Goal: Communication & Community: Answer question/provide support

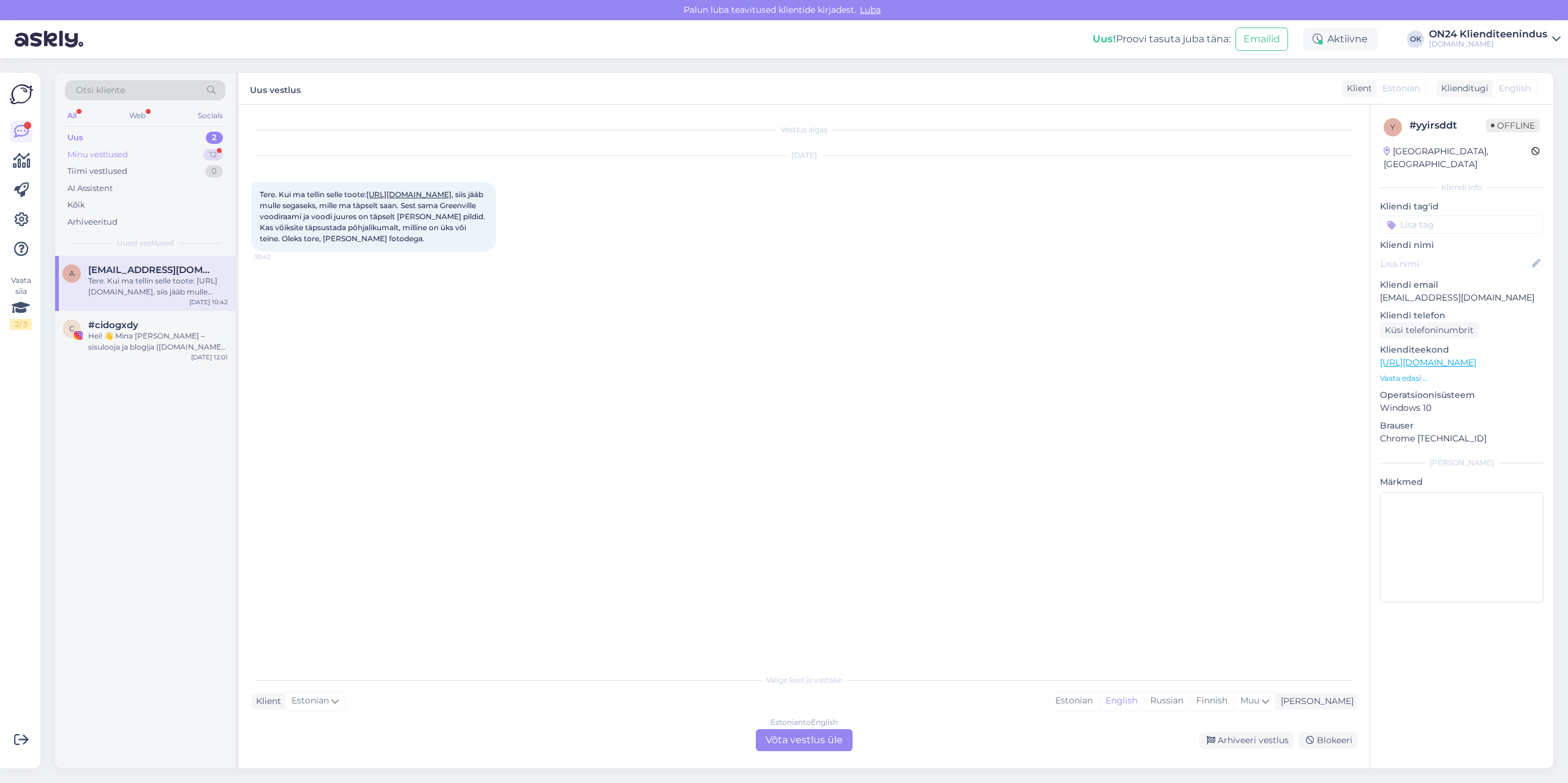
click at [100, 158] on div "Minu vestlused" at bounding box center [98, 155] width 61 height 12
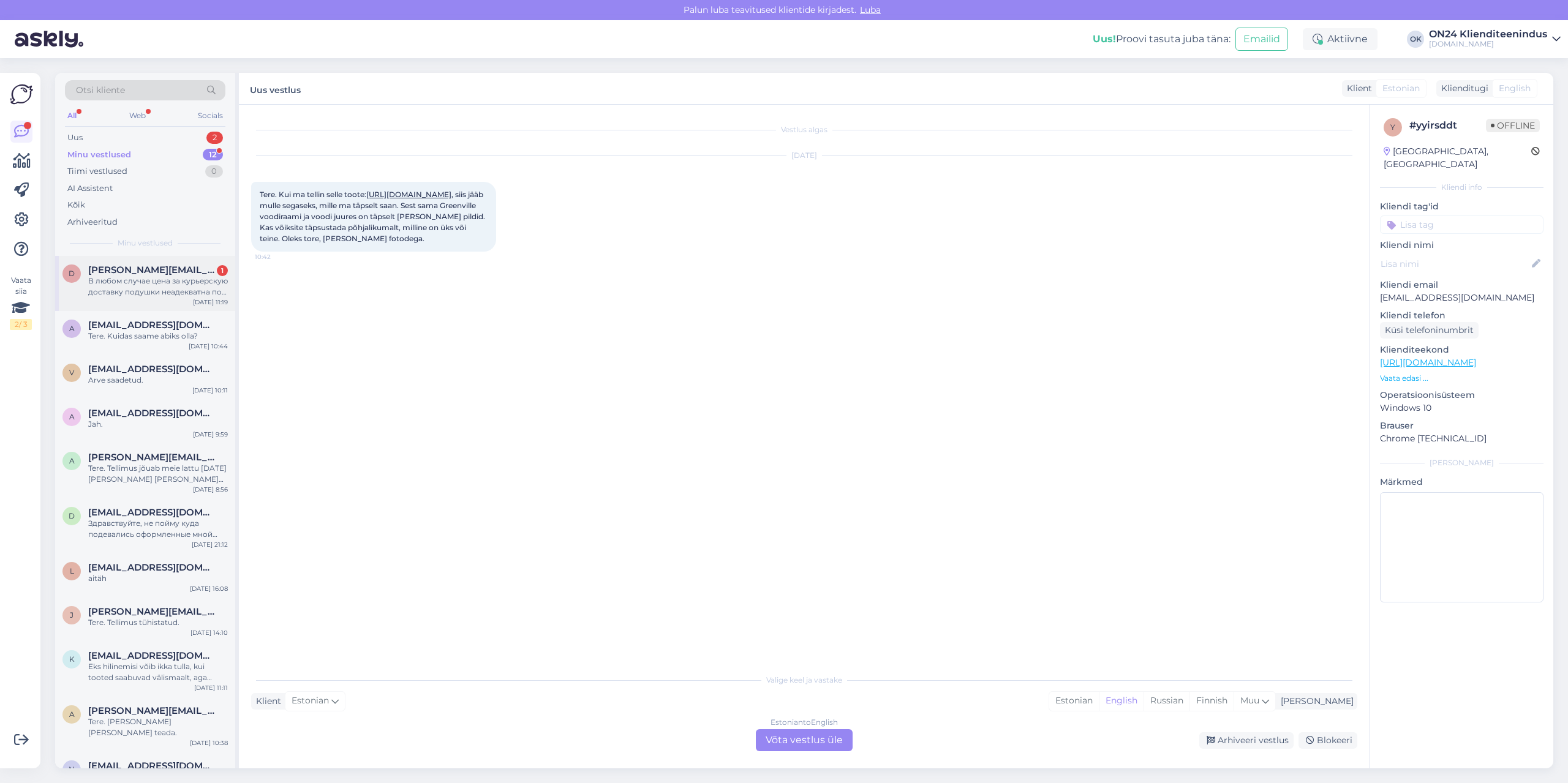
click at [127, 290] on div "В любом случае цена за курьерскую доставку подушки неадекватна по сравнению с д…" at bounding box center [158, 286] width 139 height 22
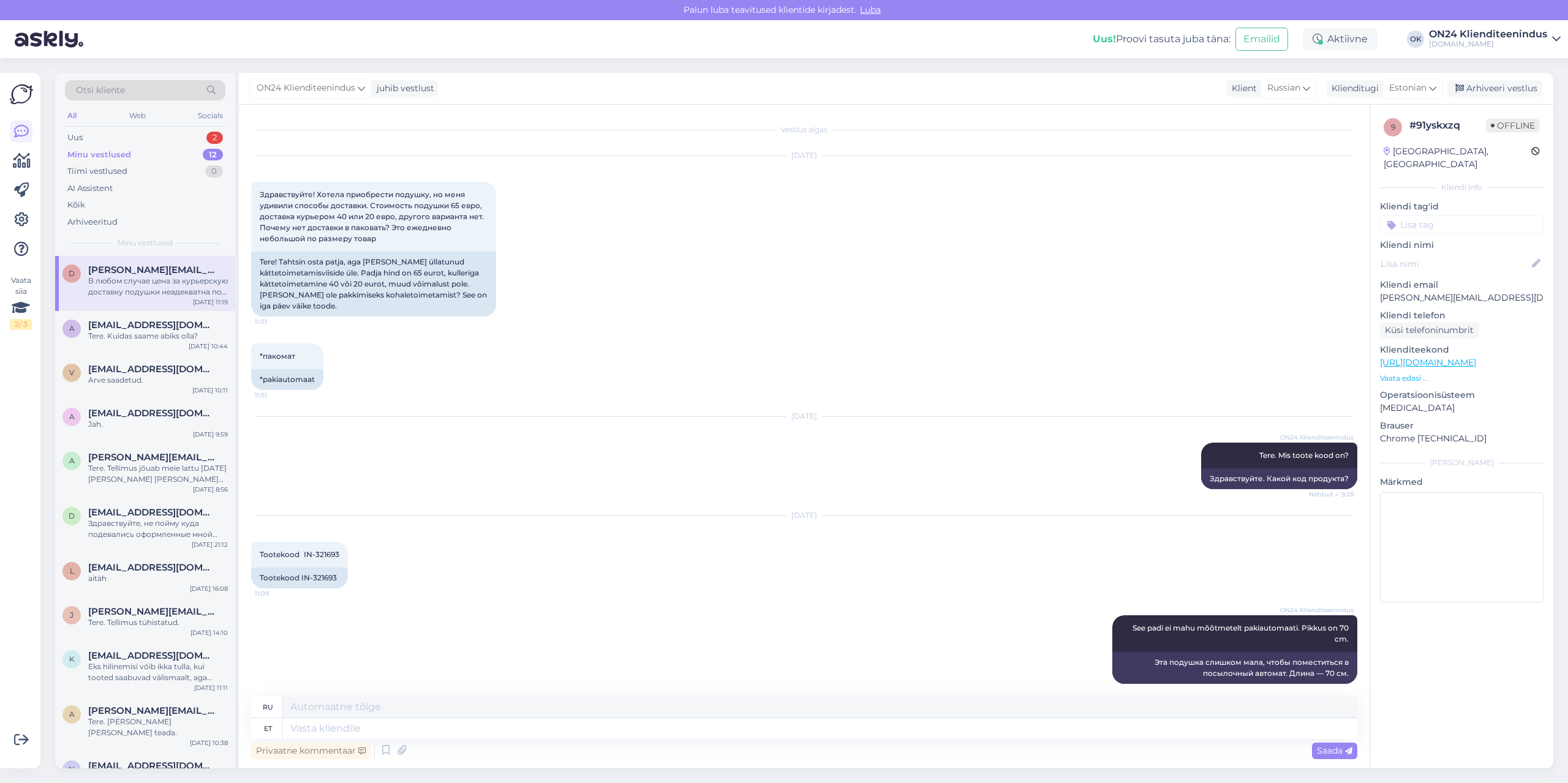
scroll to position [107, 0]
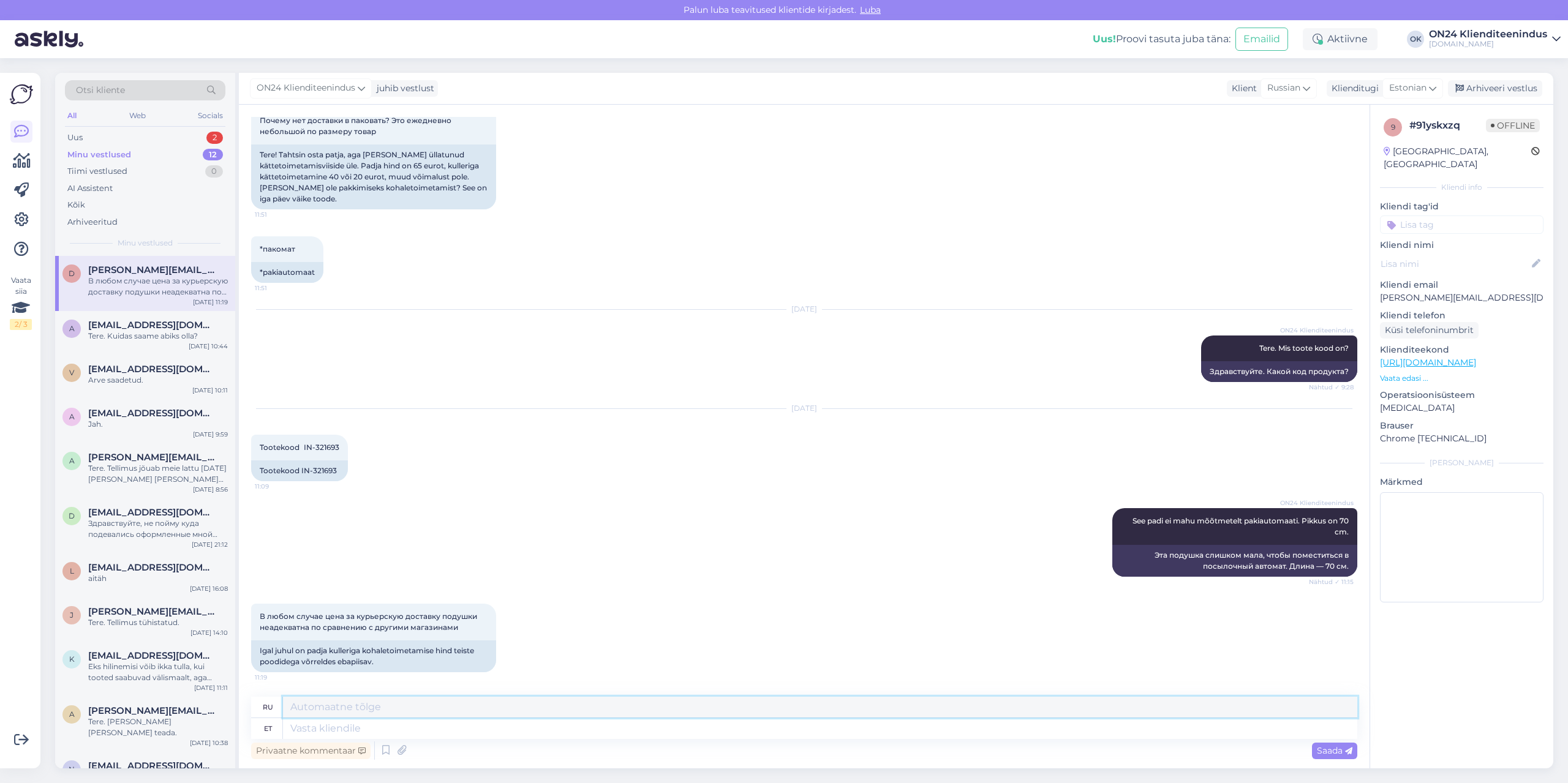
click at [374, 717] on textarea at bounding box center [820, 707] width 1074 height 21
click at [372, 724] on textarea at bounding box center [820, 728] width 1074 height 21
type textarea "Parraku o"
type textarea "Парраку"
type textarea "Parraku on"
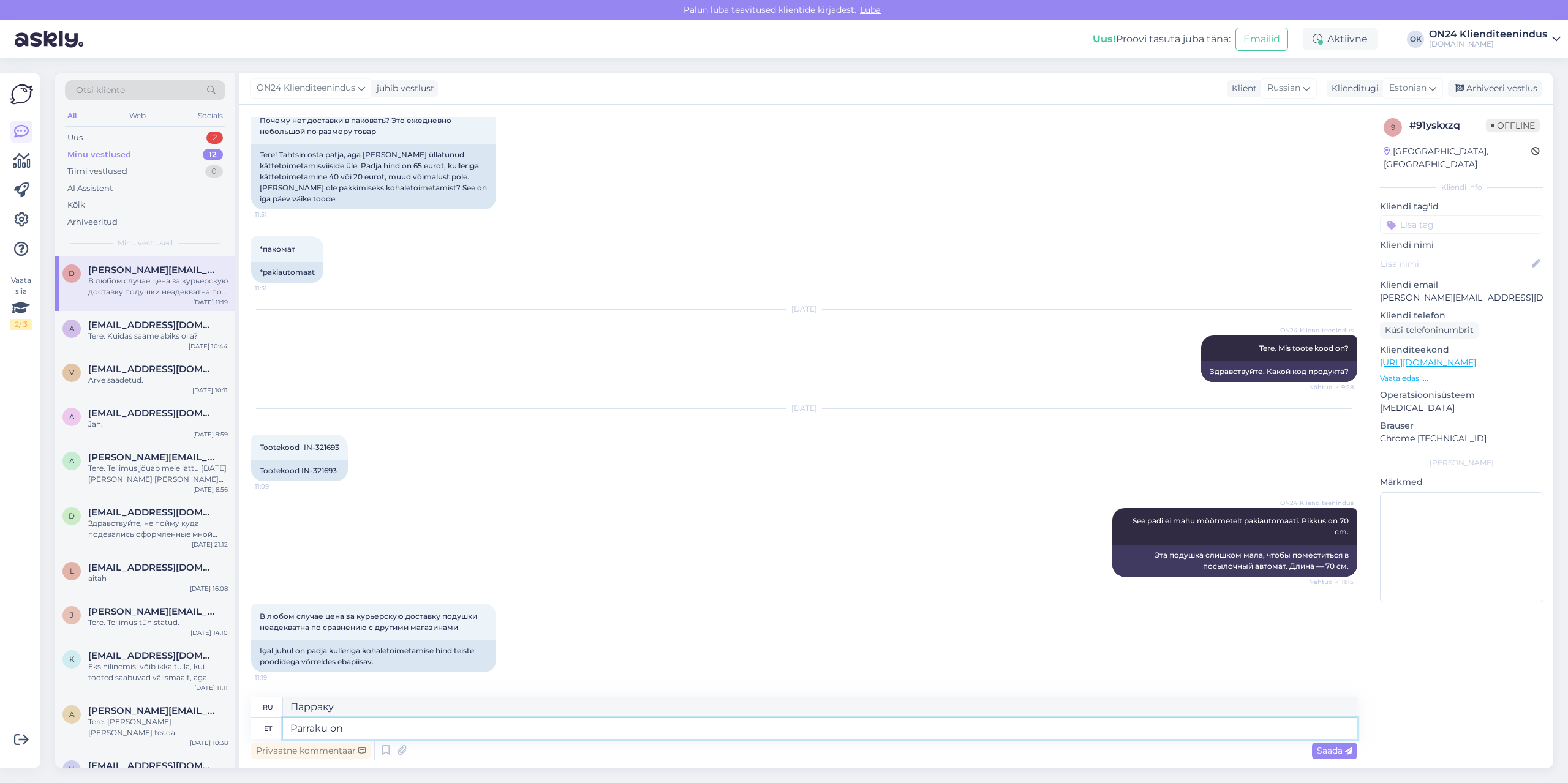
type textarea "Есть борода."
type textarea "Parraku"
type textarea "Парраку"
type textarea "Paraku o"
type textarea "К сожалению"
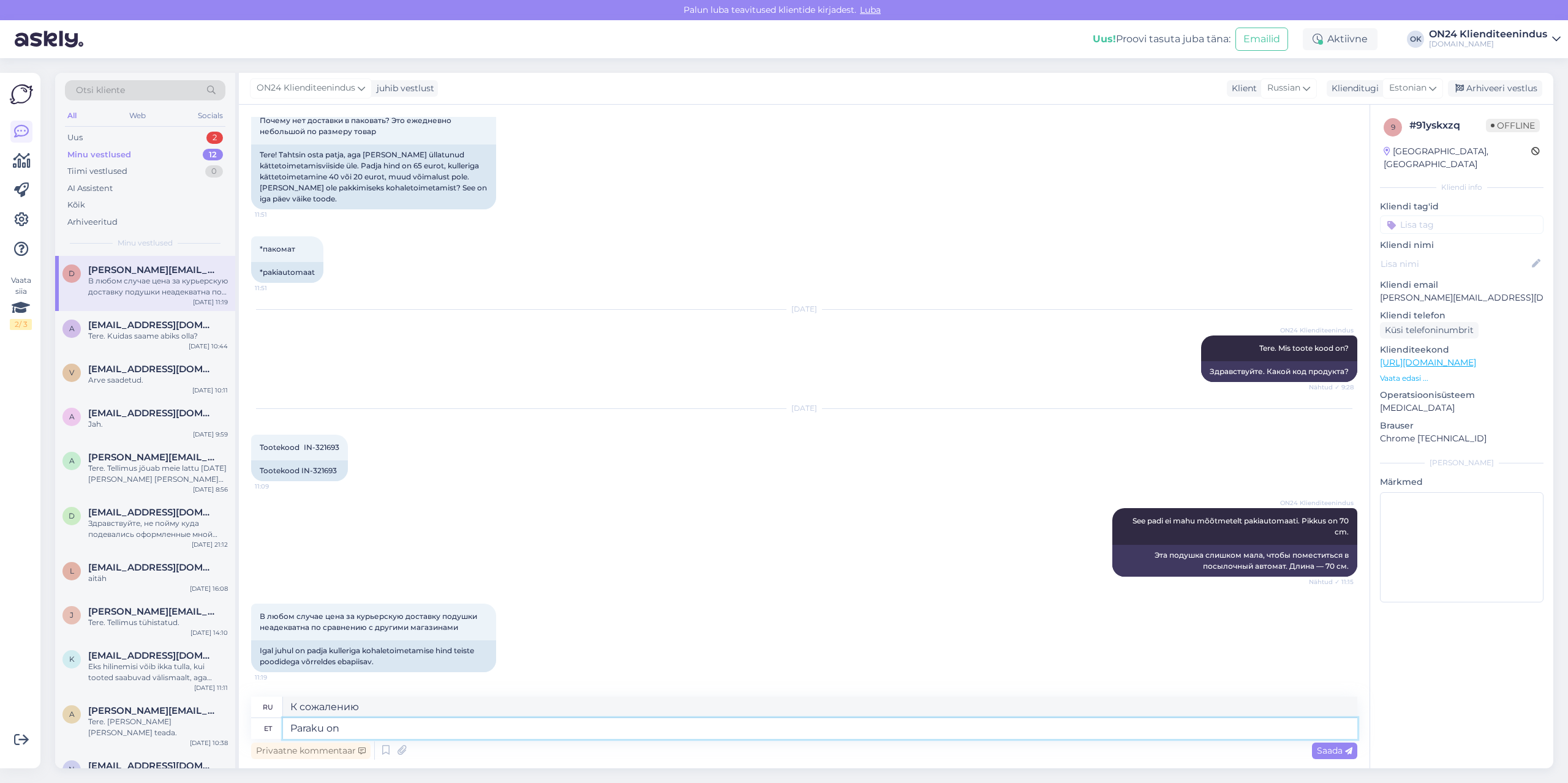
type textarea "Paraku on m"
type textarea "К сожалению, это так"
type textarea "Paraku on meil s"
type textarea "К сожалению, у нас есть"
type textarea "Paraku on meil sellised tr"
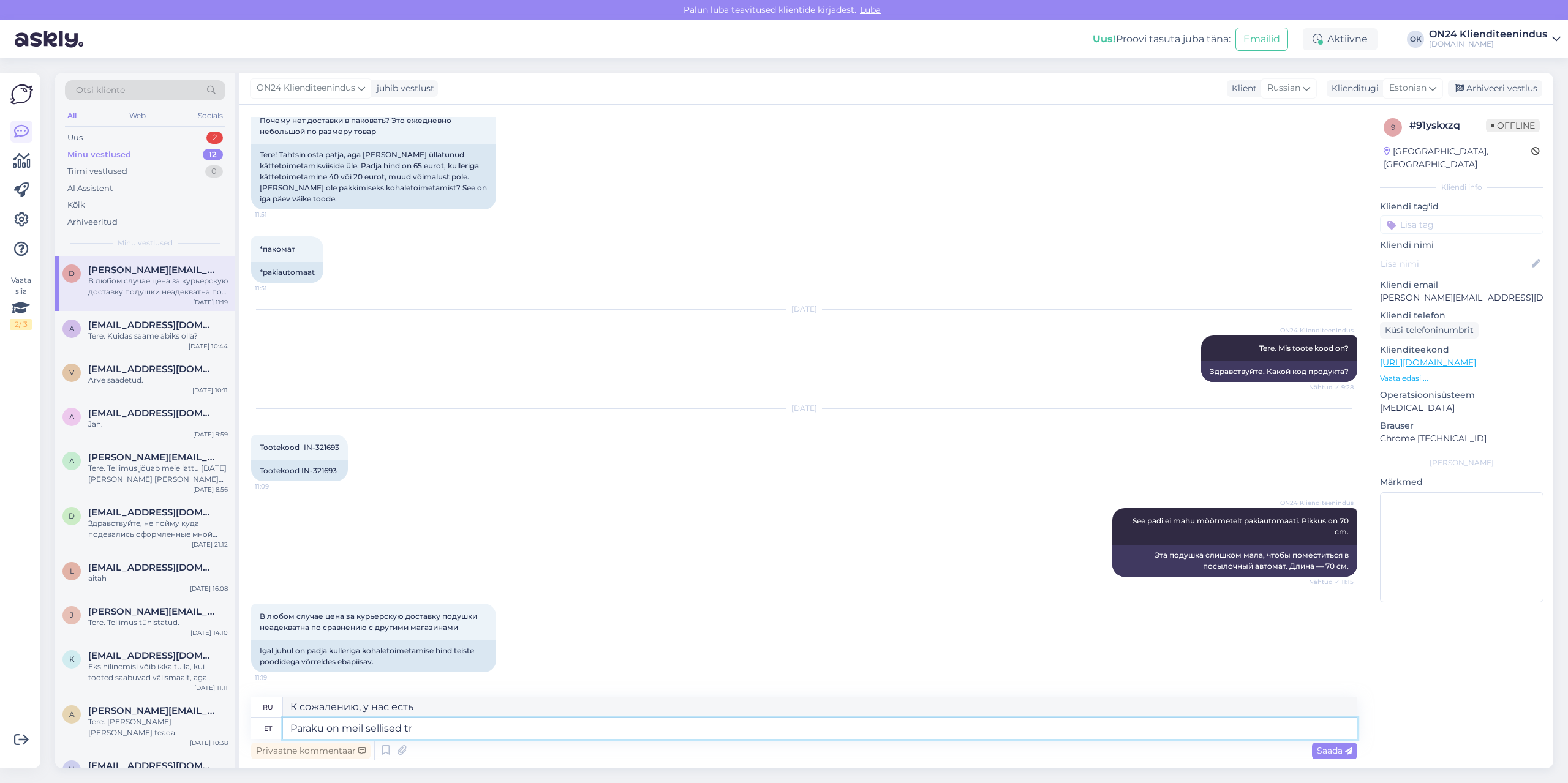
type textarea "К сожалению, у нас есть такие"
type textarea "Paraku on meil sellised transpordi h"
type textarea "К сожалению, у нас есть такой транспорт."
type textarea "Paraku on meil sellised transpordi hinnad."
type textarea "К сожалению, у нас такие цены на транспорт."
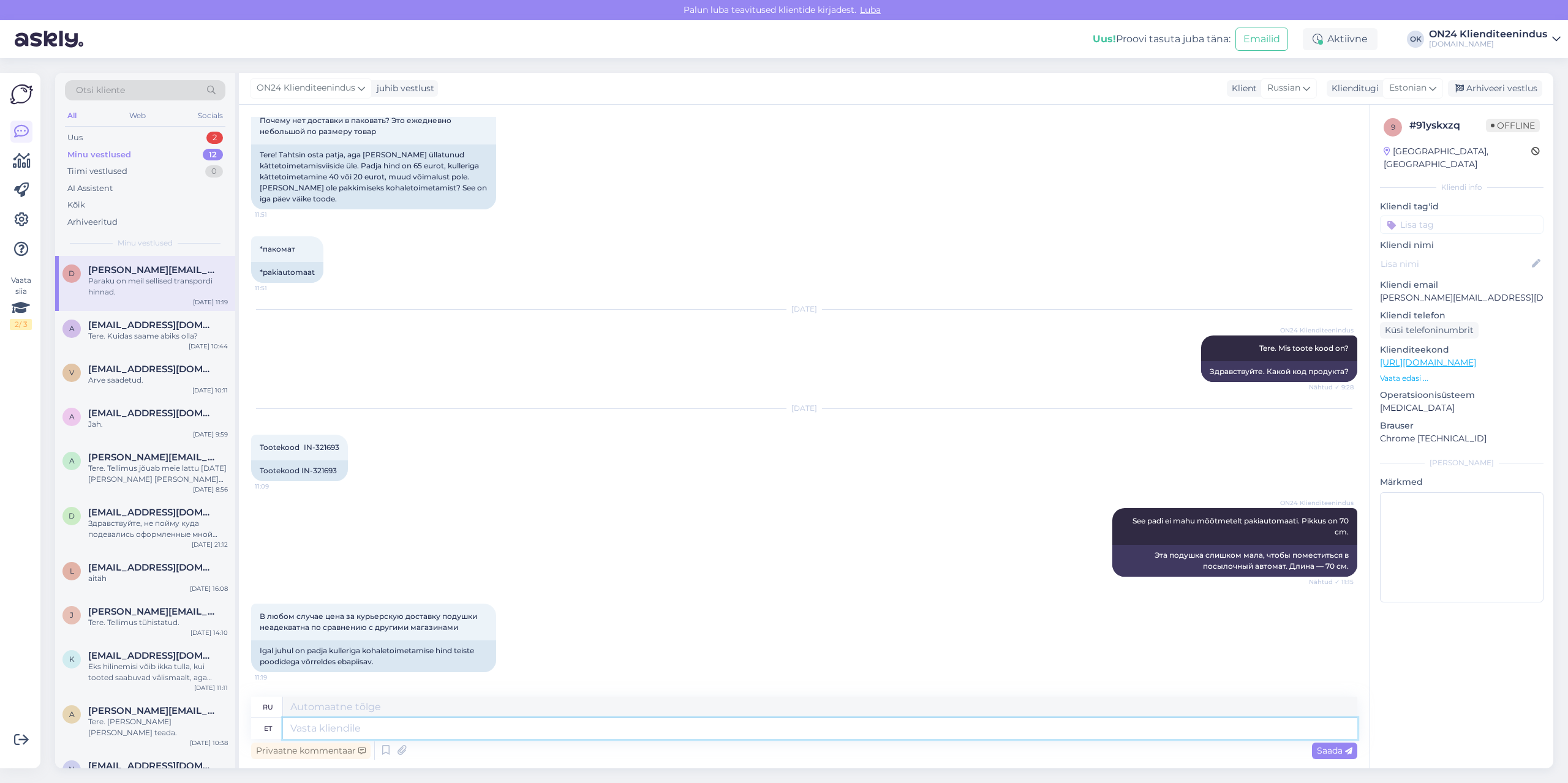
scroll to position [180, 0]
